Goal: Transaction & Acquisition: Subscribe to service/newsletter

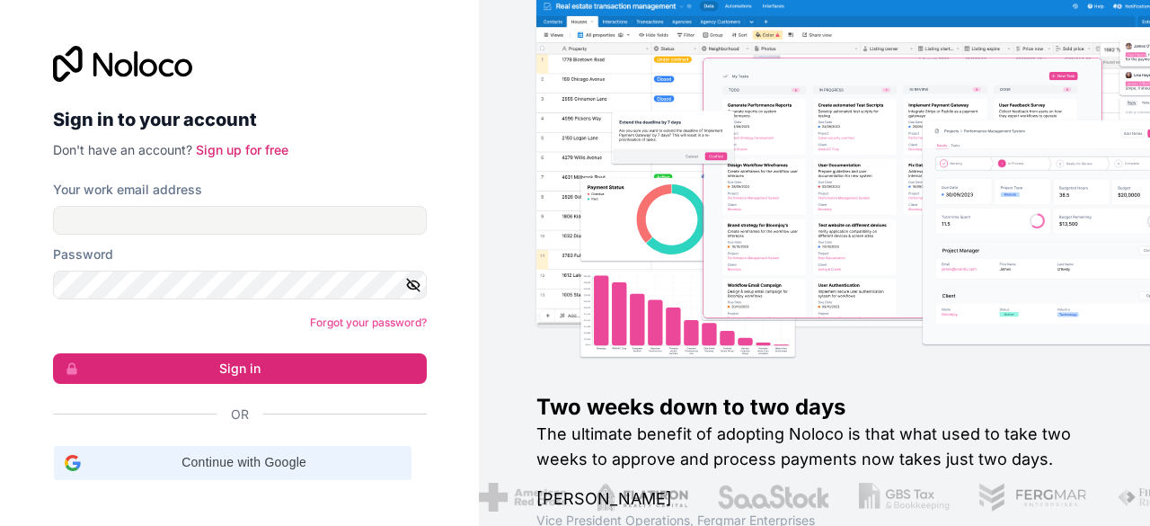
click at [222, 477] on div "Continue with Google Continue with Google. Opens in new tab" at bounding box center [233, 463] width 336 height 34
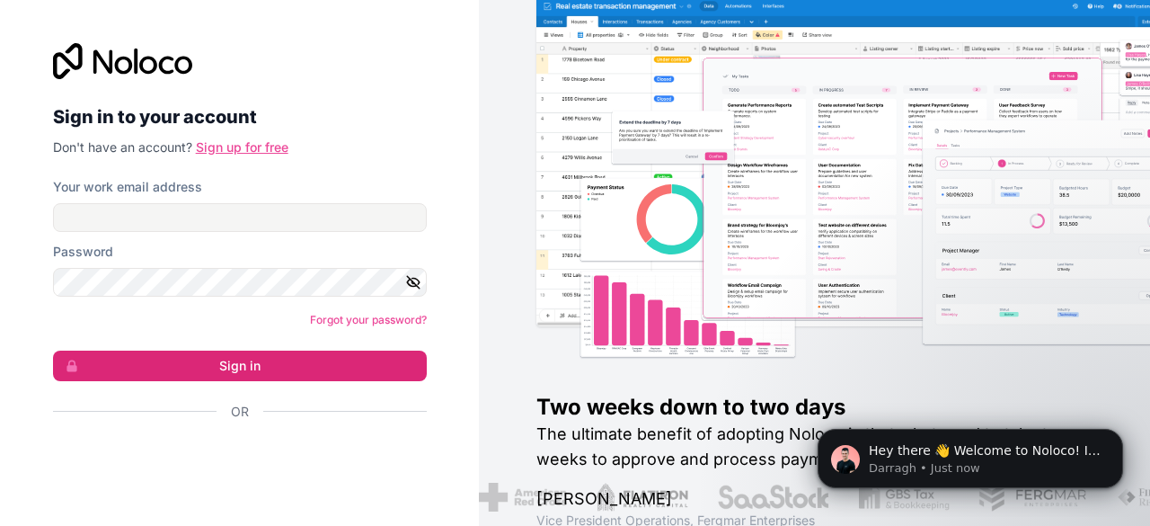
click at [252, 141] on link "Sign up for free" at bounding box center [242, 146] width 93 height 15
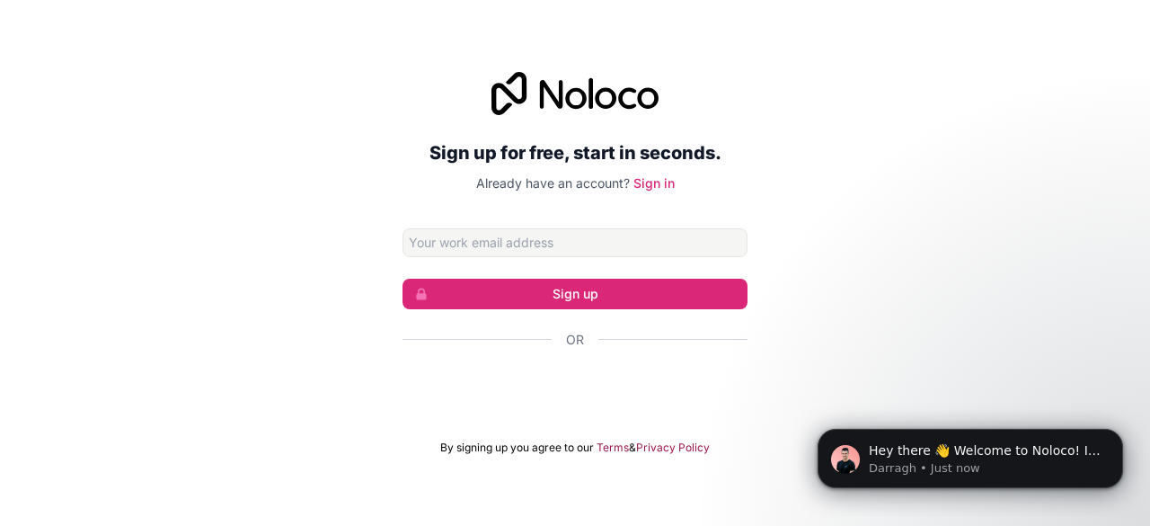
click at [483, 248] on input "Email address" at bounding box center [575, 242] width 345 height 29
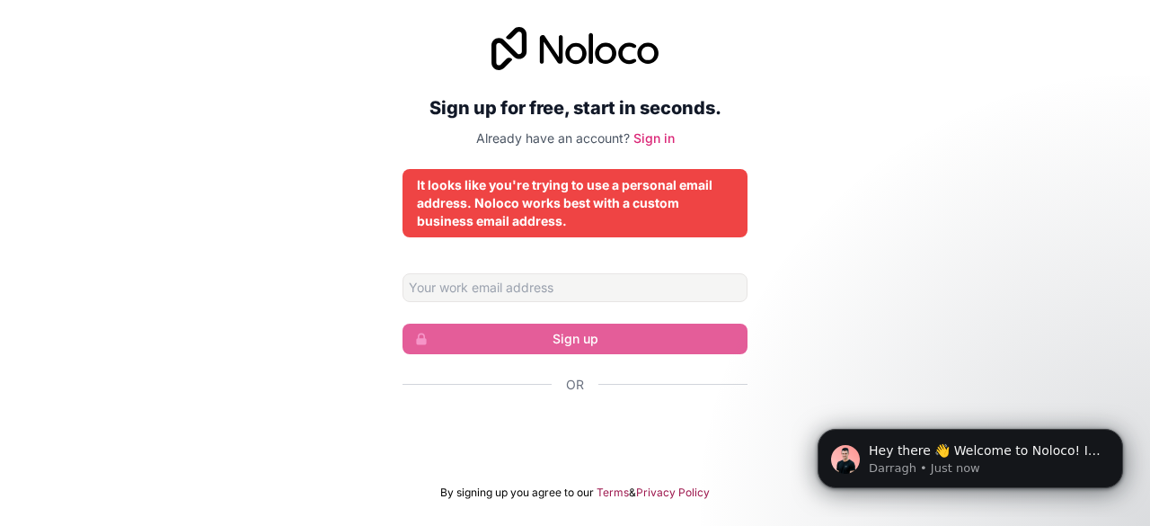
click at [513, 195] on div "It looks like you're trying to use a personal email address. Noloco works best …" at bounding box center [575, 203] width 316 height 54
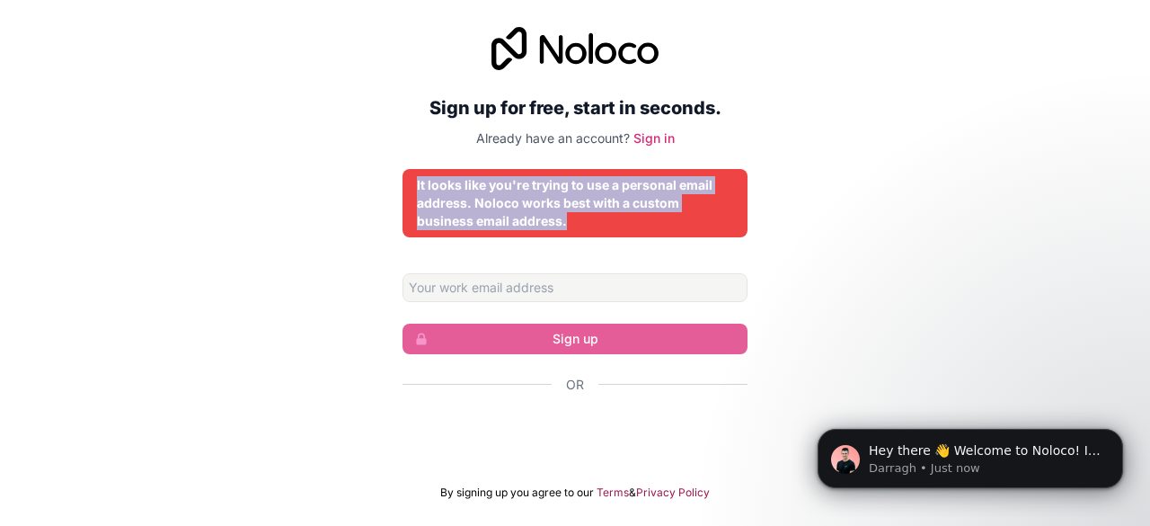
click at [513, 195] on div "It looks like you're trying to use a personal email address. Noloco works best …" at bounding box center [575, 203] width 316 height 54
click at [648, 197] on div "It looks like you're trying to use a personal email address. Noloco works best …" at bounding box center [575, 203] width 316 height 54
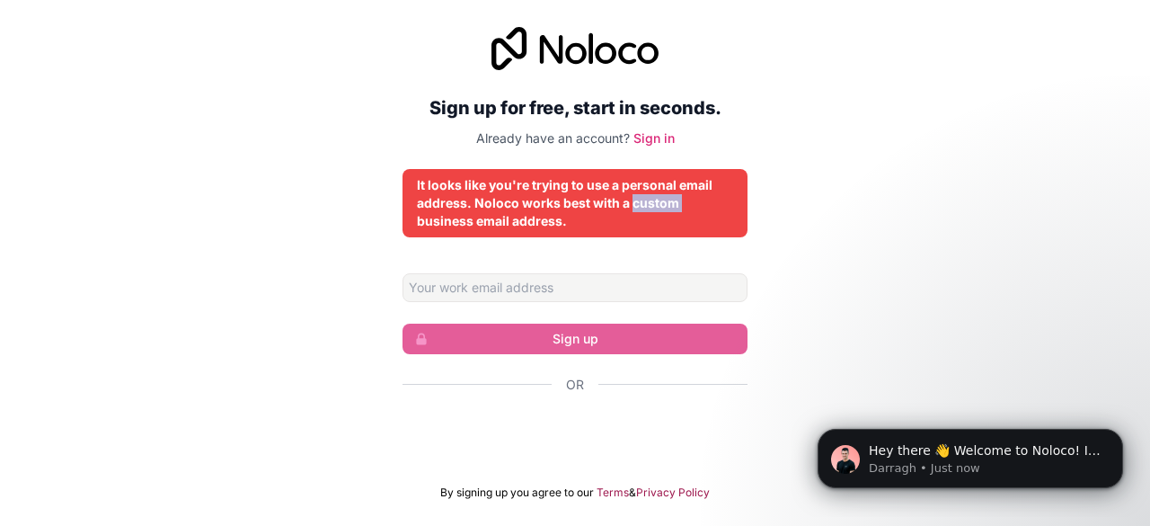
click at [648, 197] on div "It looks like you're trying to use a personal email address. Noloco works best …" at bounding box center [575, 203] width 316 height 54
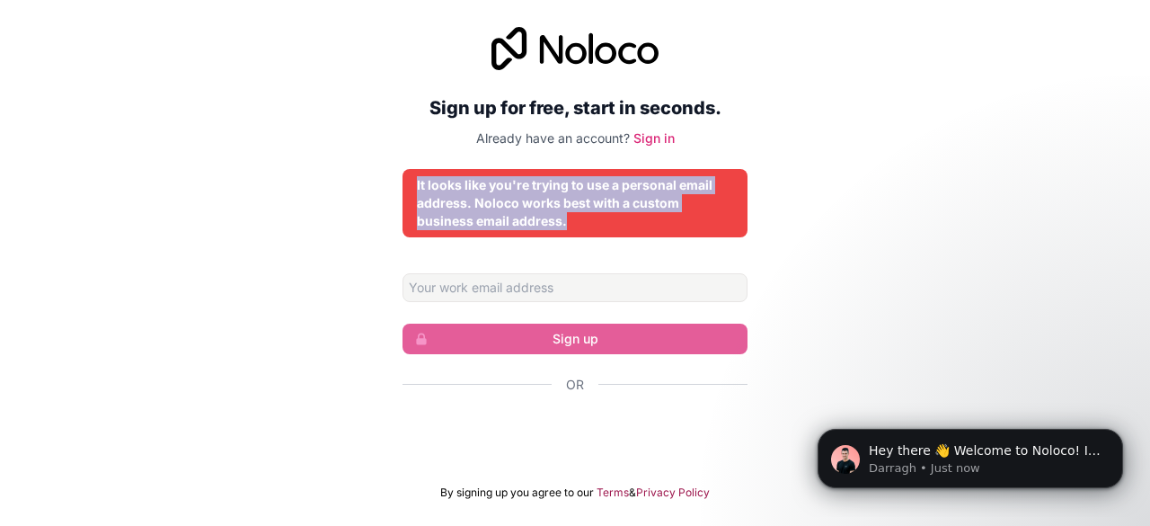
click at [648, 197] on div "It looks like you're trying to use a personal email address. Noloco works best …" at bounding box center [575, 203] width 316 height 54
click at [515, 200] on div "It looks like you're trying to use a personal email address. Noloco works best …" at bounding box center [575, 203] width 316 height 54
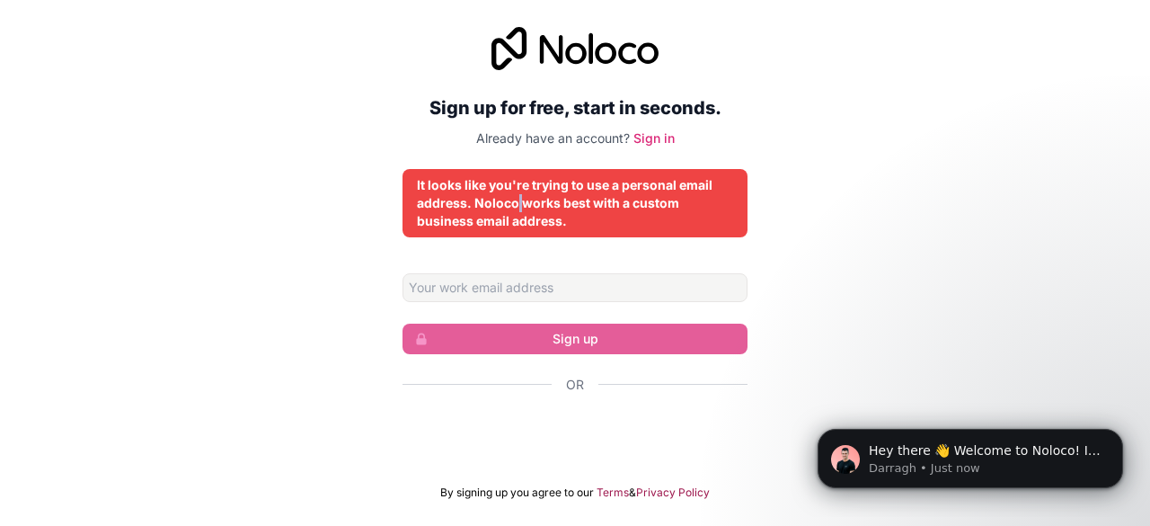
click at [515, 200] on div "It looks like you're trying to use a personal email address. Noloco works best …" at bounding box center [575, 203] width 316 height 54
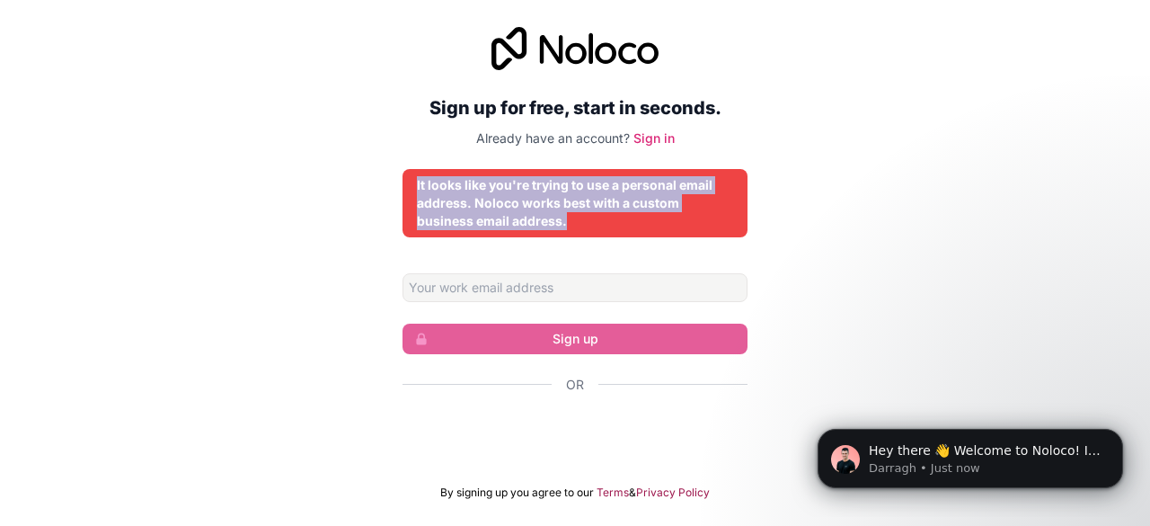
click at [515, 200] on div "It looks like you're trying to use a personal email address. Noloco works best …" at bounding box center [575, 203] width 316 height 54
click at [650, 208] on div "It looks like you're trying to use a personal email address. Noloco works best …" at bounding box center [575, 203] width 316 height 54
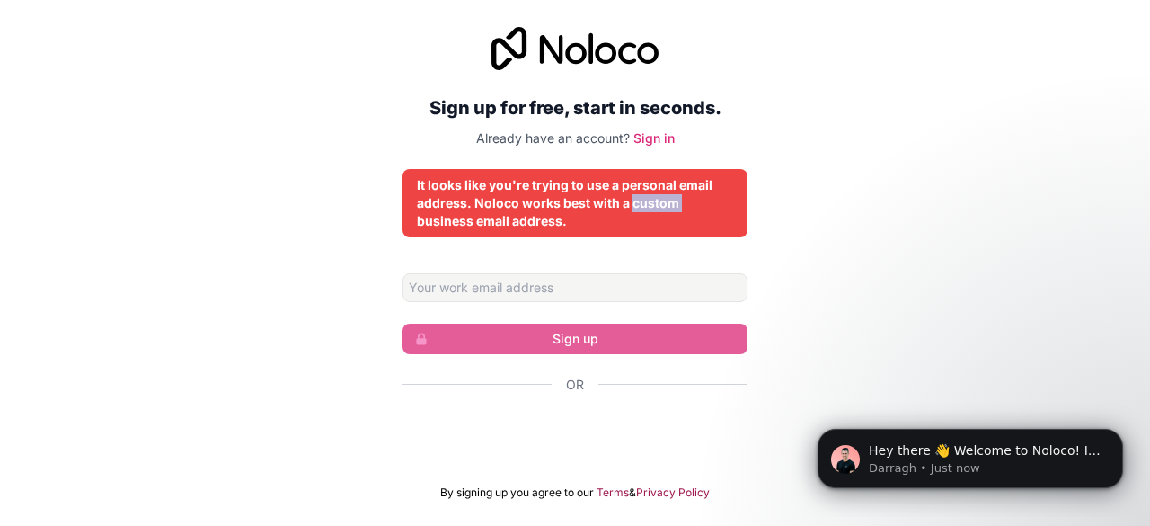
click at [650, 208] on div "It looks like you're trying to use a personal email address. Noloco works best …" at bounding box center [575, 203] width 316 height 54
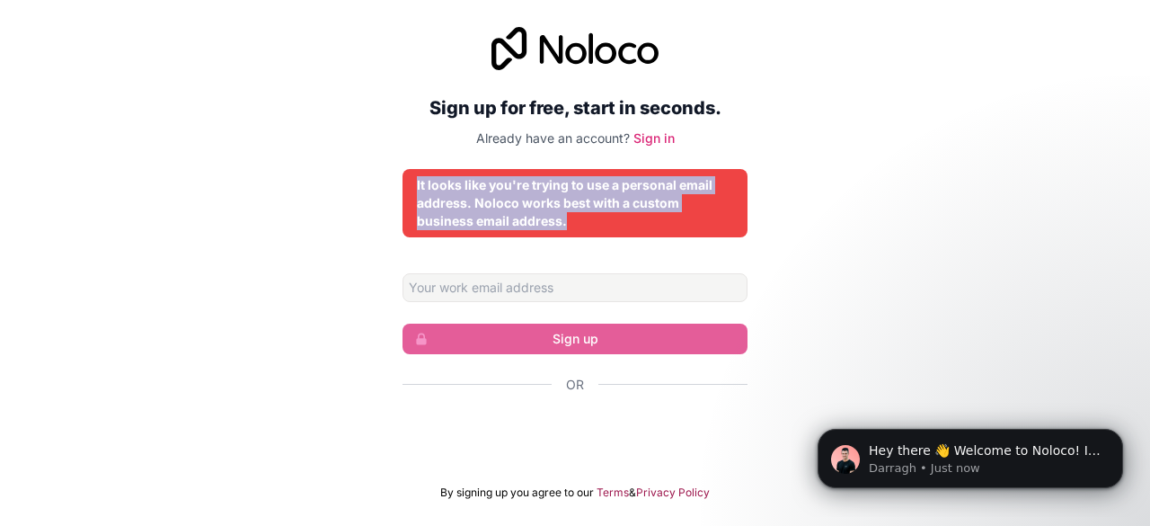
click at [650, 208] on div "It looks like you're trying to use a personal email address. Noloco works best …" at bounding box center [575, 203] width 316 height 54
click at [504, 210] on div "It looks like you're trying to use a personal email address. Noloco works best …" at bounding box center [575, 203] width 316 height 54
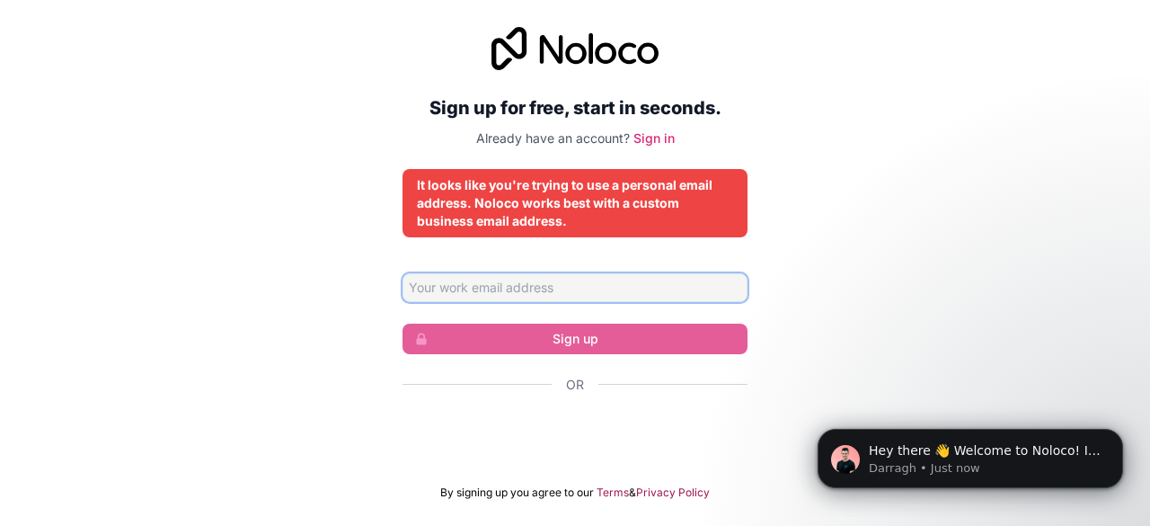
click at [451, 282] on input "Email address" at bounding box center [575, 287] width 345 height 29
